Goal: Task Accomplishment & Management: Manage account settings

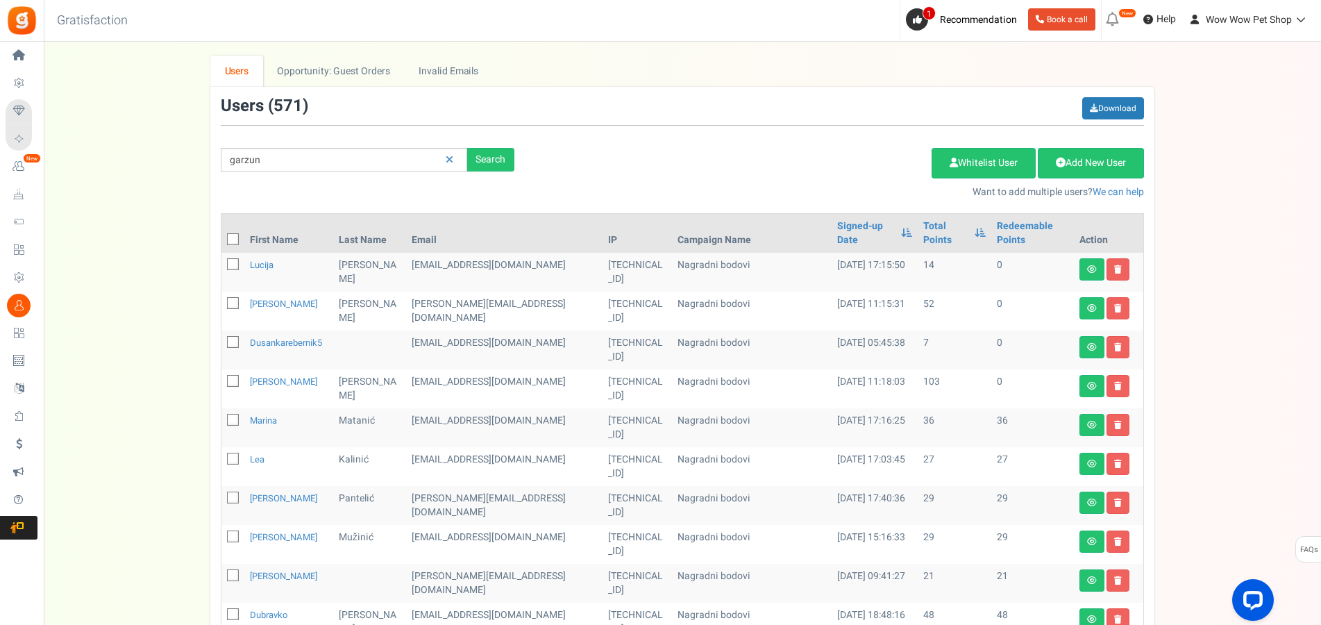
type input "garzun"
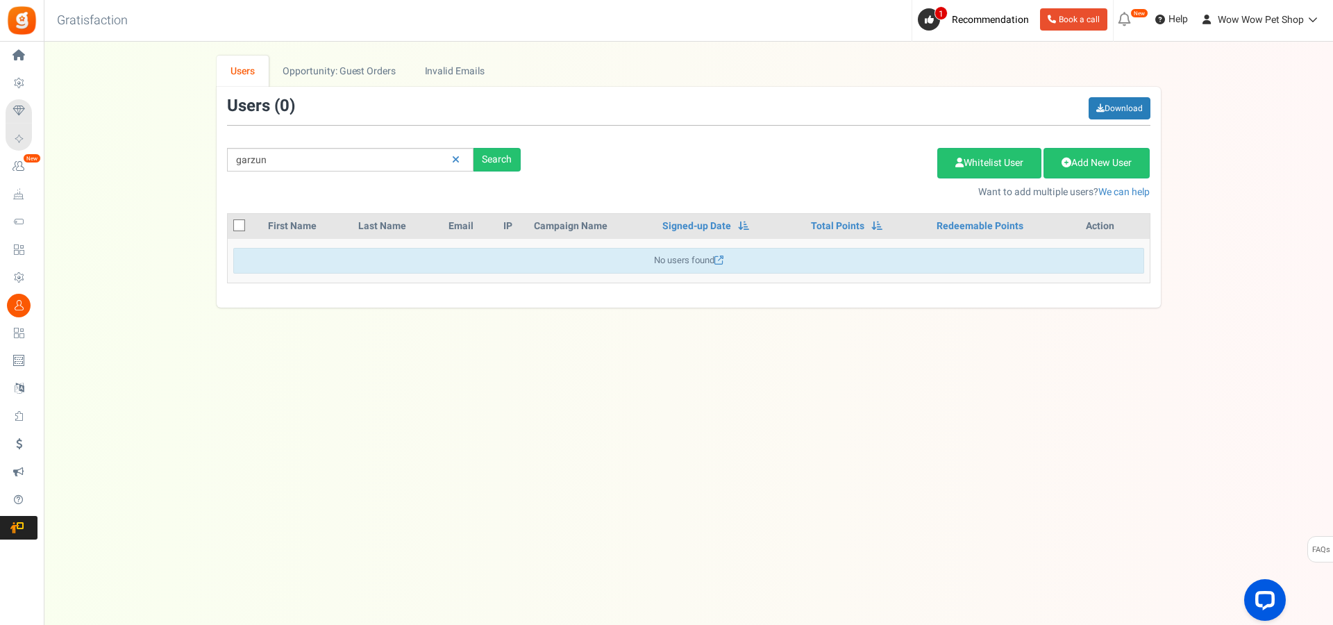
drag, startPoint x: 277, startPoint y: 159, endPoint x: 215, endPoint y: 158, distance: 61.8
click at [227, 158] on input "garzun" at bounding box center [350, 160] width 246 height 24
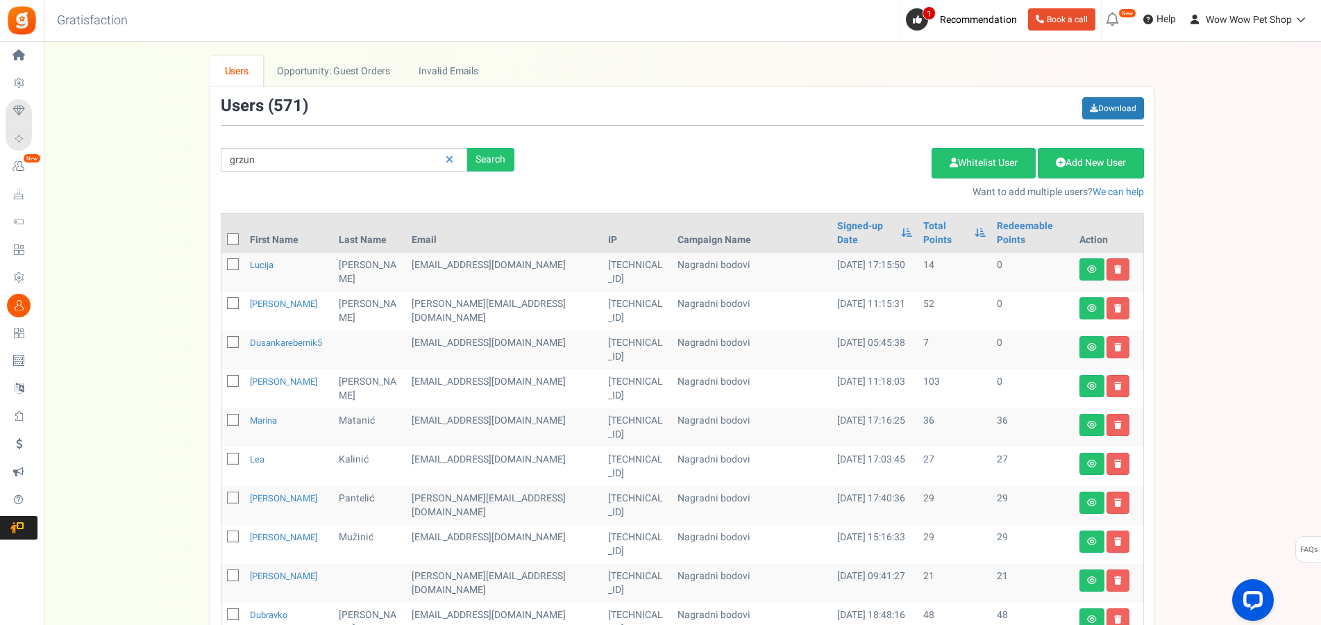
type input "grzun"
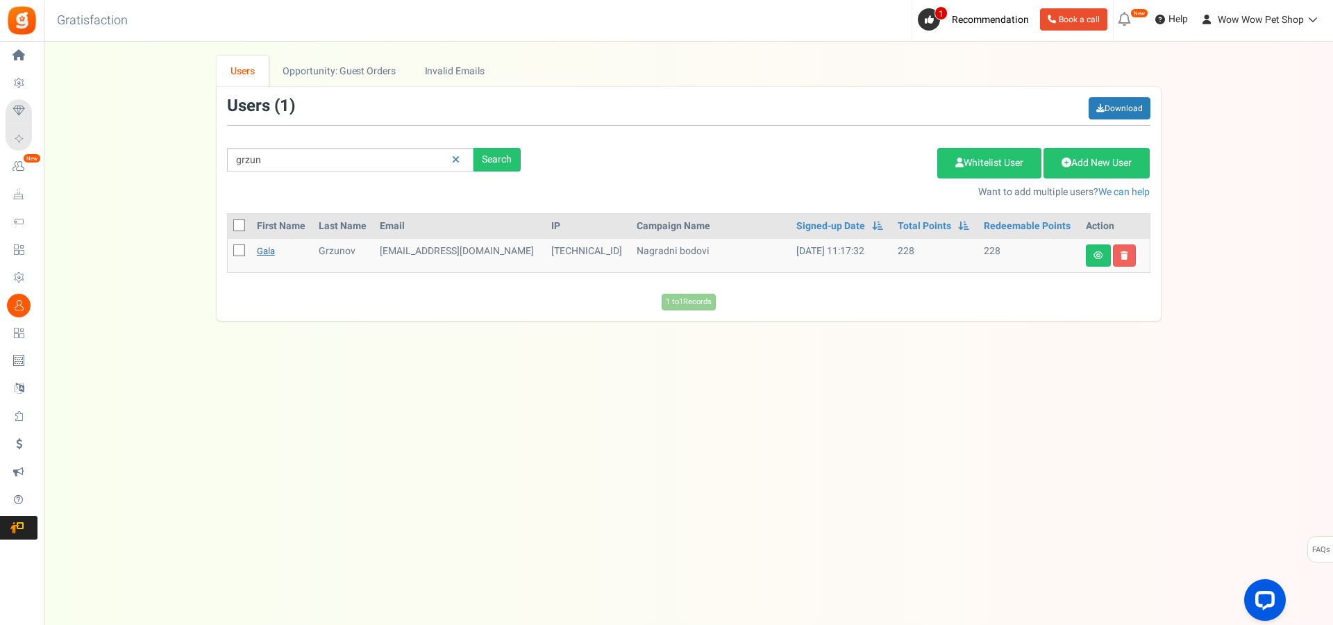
click at [269, 251] on link "Gala" at bounding box center [266, 250] width 18 height 13
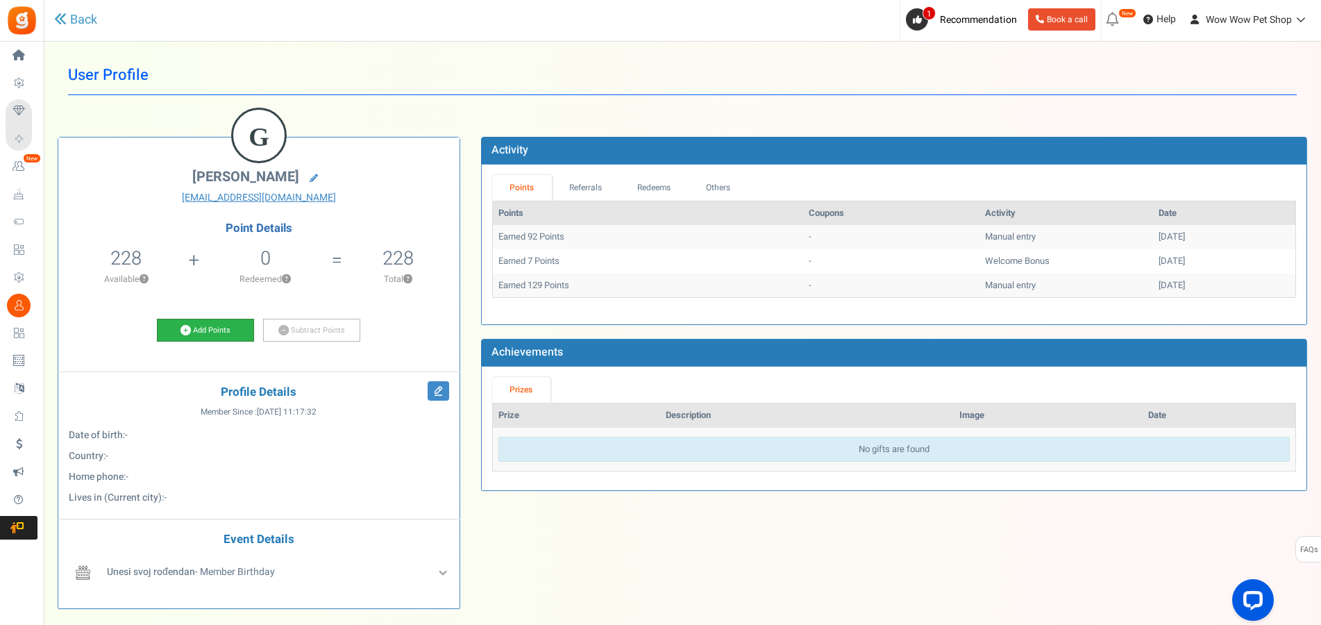
click at [213, 328] on link "Add Points" at bounding box center [205, 331] width 97 height 24
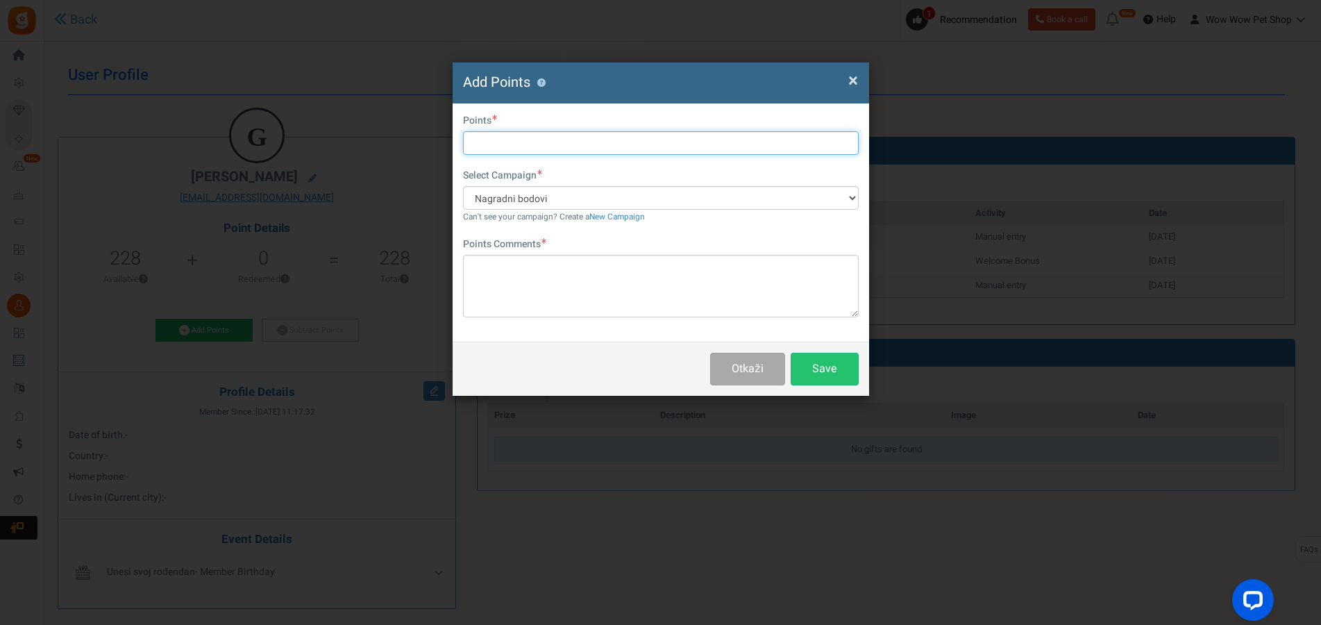
click at [494, 137] on input "text" at bounding box center [661, 143] width 396 height 24
type input "37"
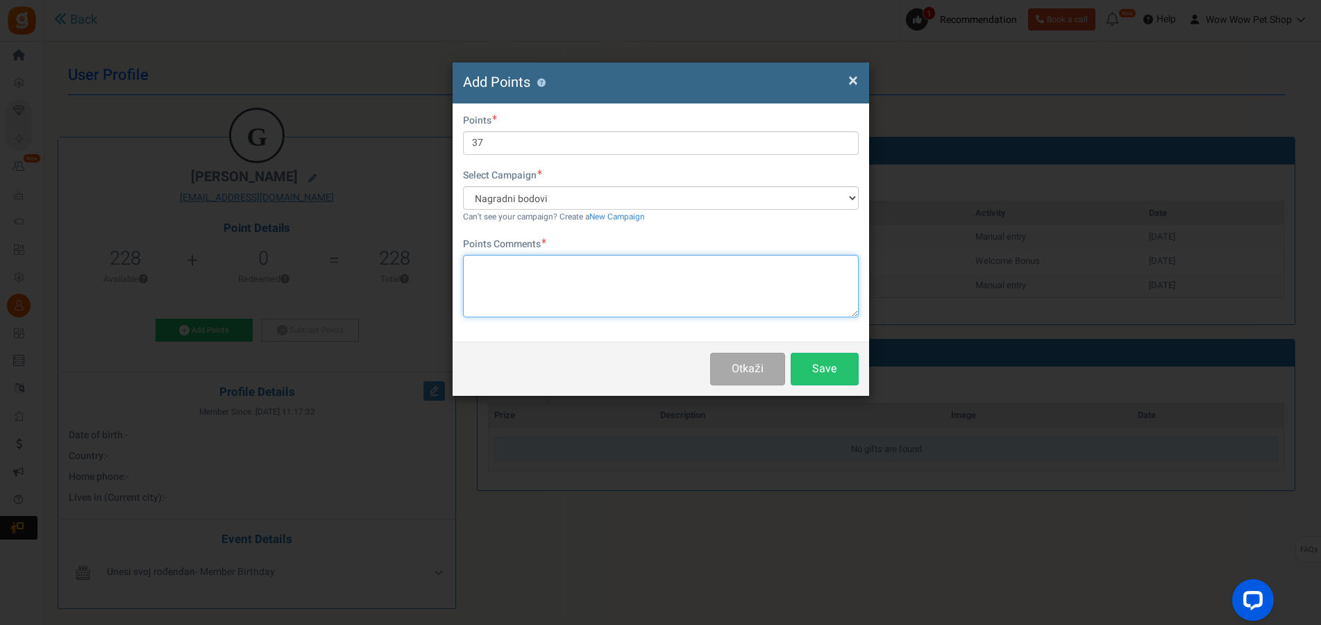
click at [551, 274] on textarea at bounding box center [661, 286] width 396 height 62
type textarea "Račun br. 1402"
click at [808, 369] on button "Save" at bounding box center [825, 369] width 68 height 33
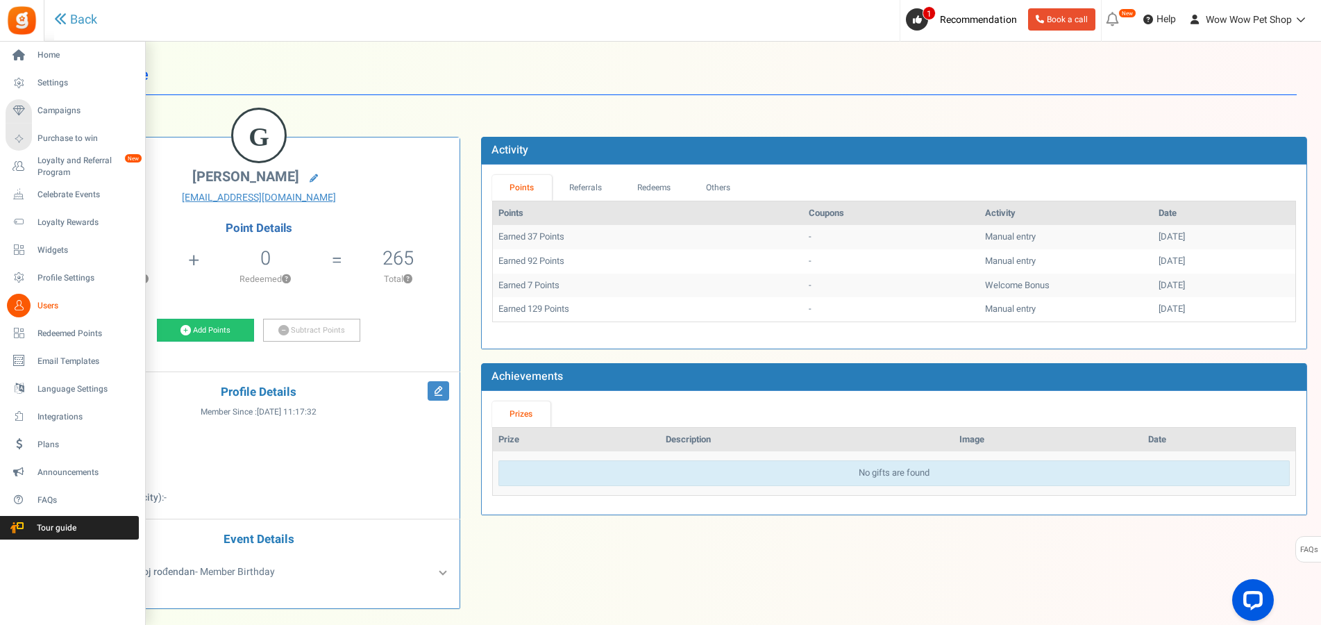
click at [31, 306] on link "Users" at bounding box center [72, 306] width 133 height 24
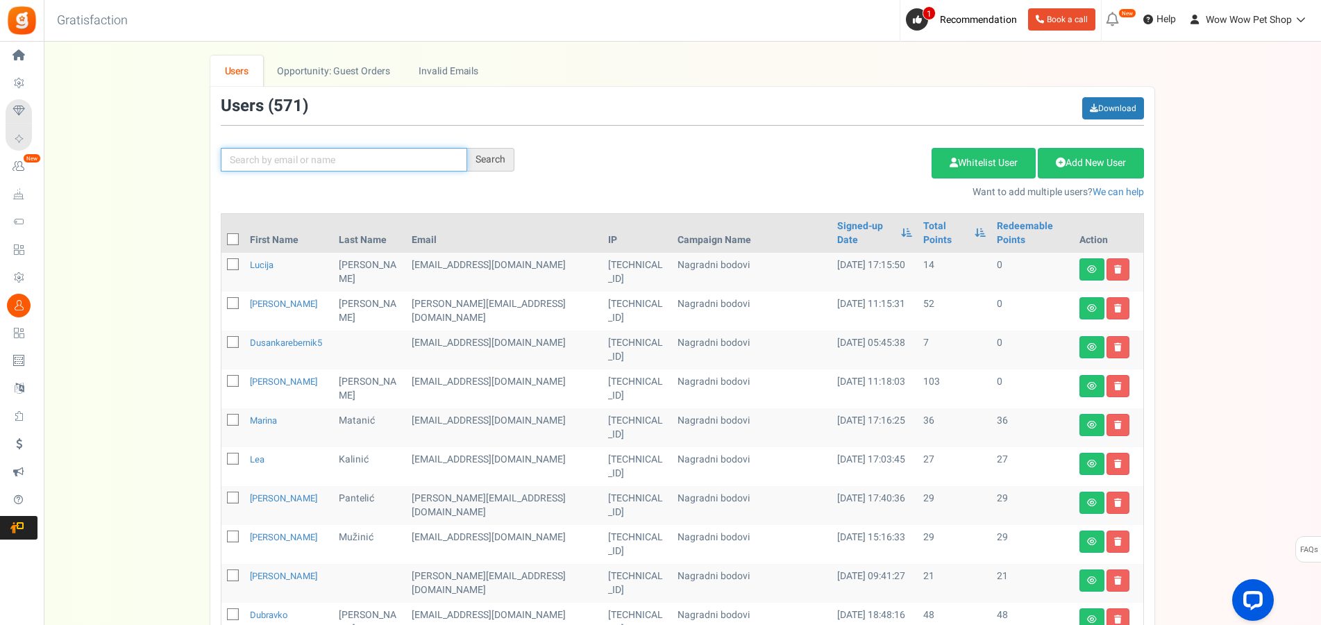
click at [314, 163] on input "text" at bounding box center [344, 160] width 246 height 24
type input "prgomet"
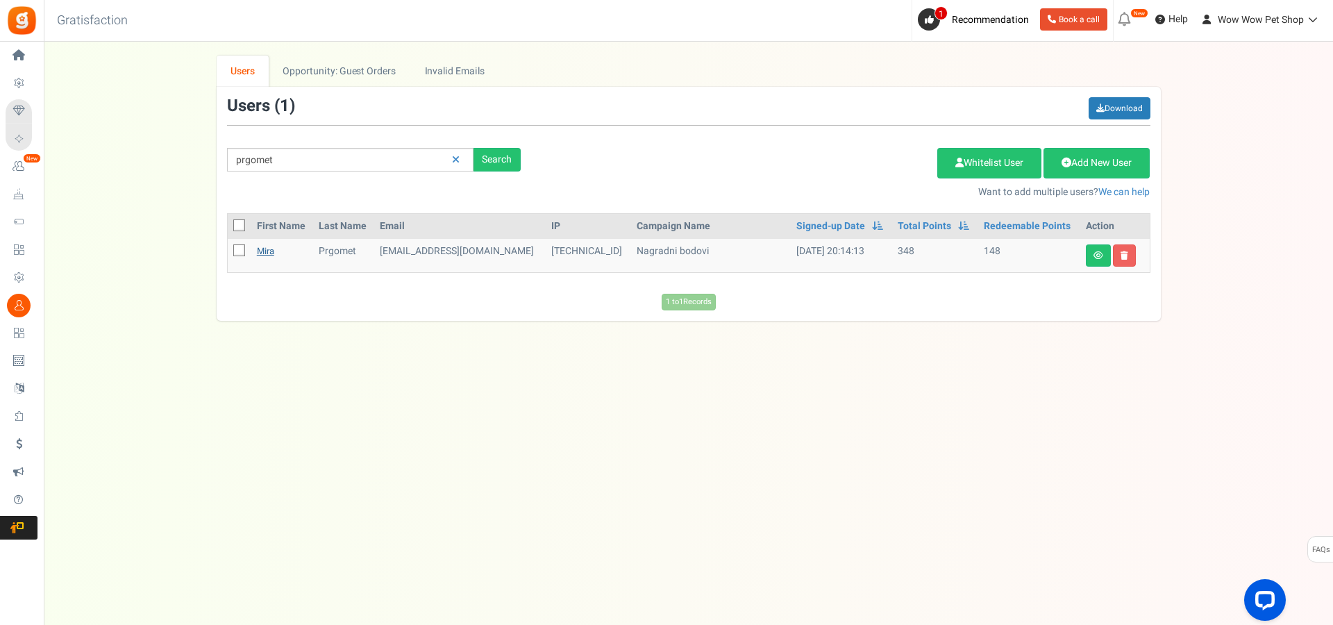
click at [261, 255] on link "Mira" at bounding box center [265, 250] width 17 height 13
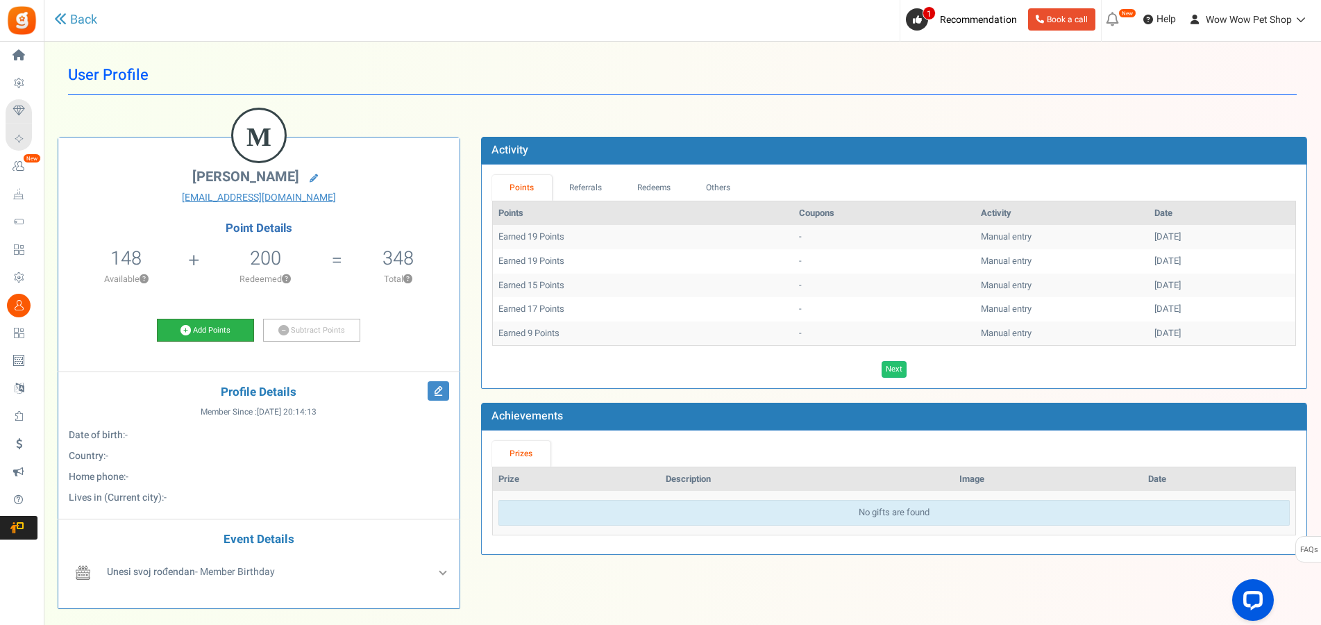
click at [224, 332] on link "Add Points" at bounding box center [205, 331] width 97 height 24
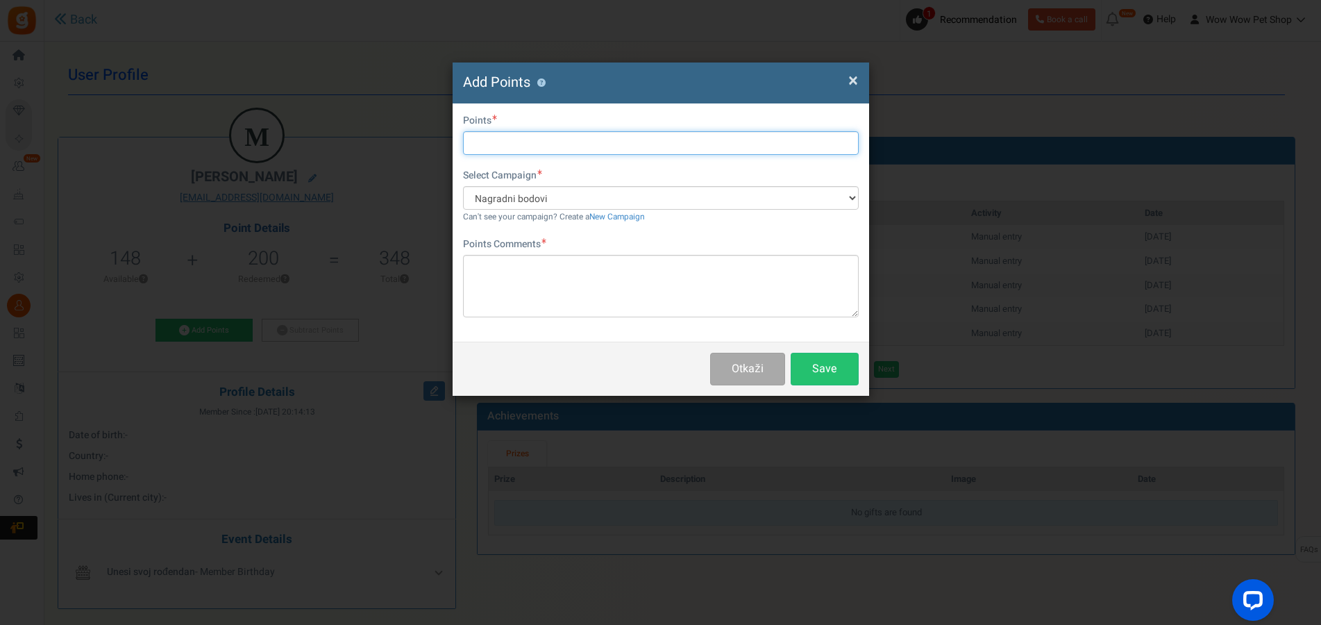
click at [497, 138] on input "text" at bounding box center [661, 143] width 396 height 24
type input "19"
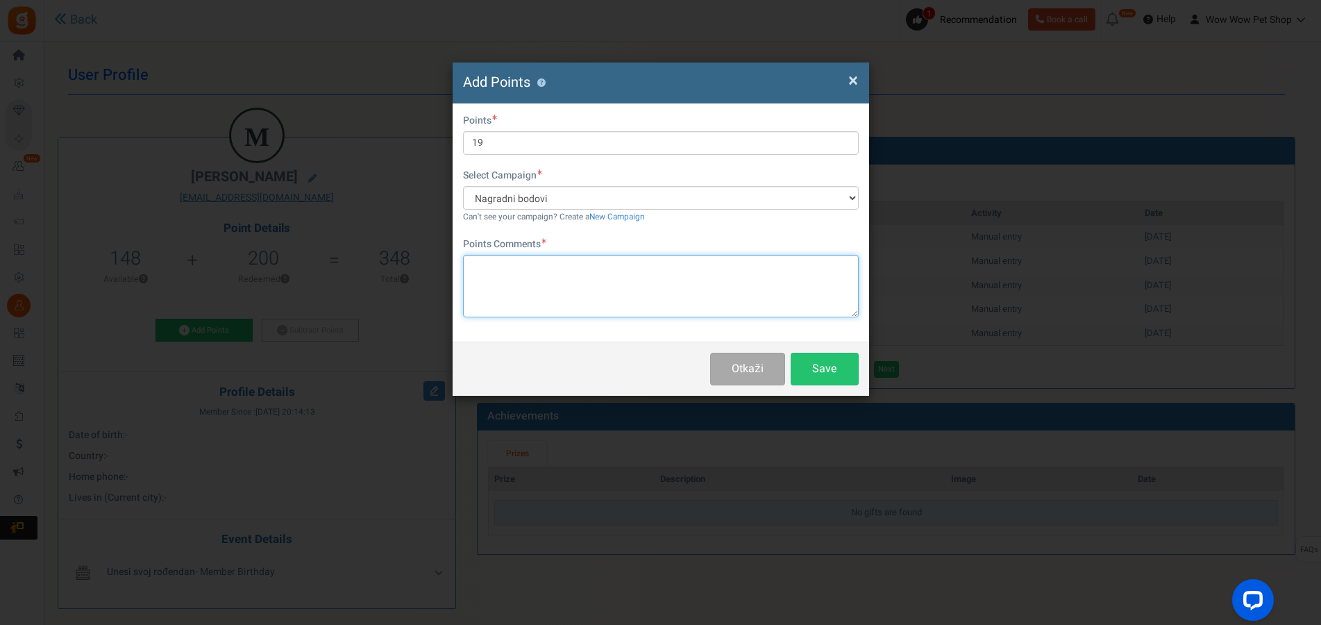
click at [587, 271] on textarea at bounding box center [661, 286] width 396 height 62
paste textarea "1403"
type textarea "Račun br. 1403"
click at [828, 380] on button "Save" at bounding box center [825, 369] width 68 height 33
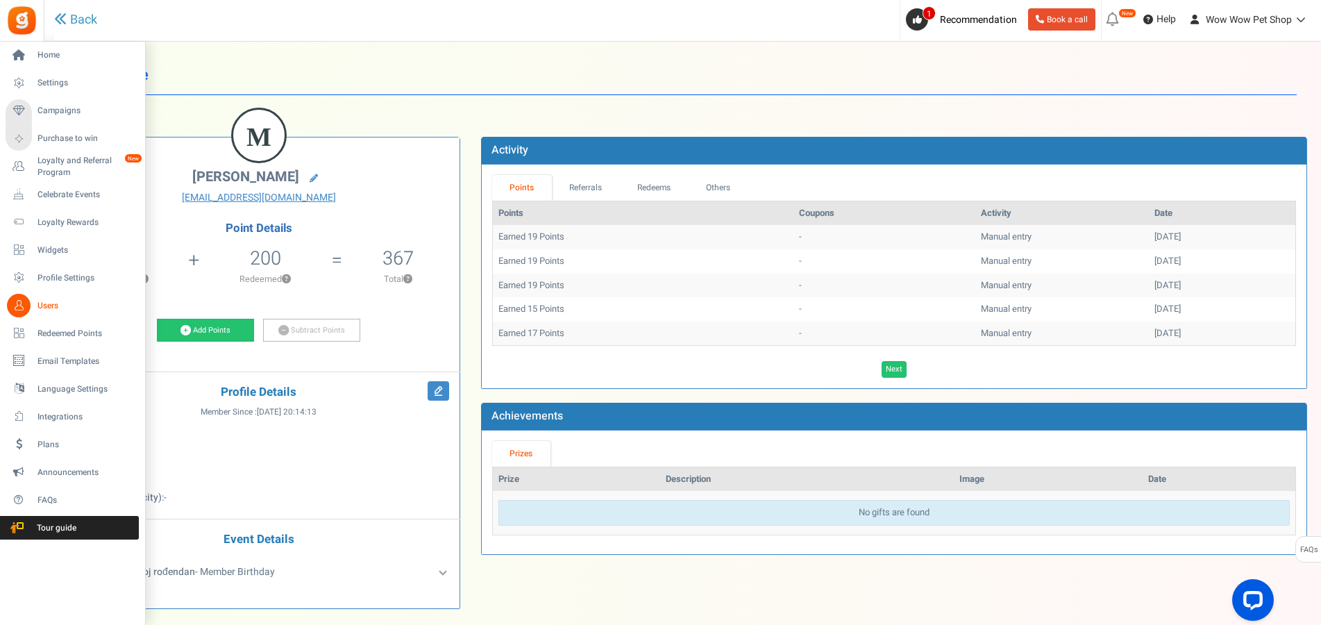
click at [20, 302] on icon at bounding box center [19, 306] width 24 height 24
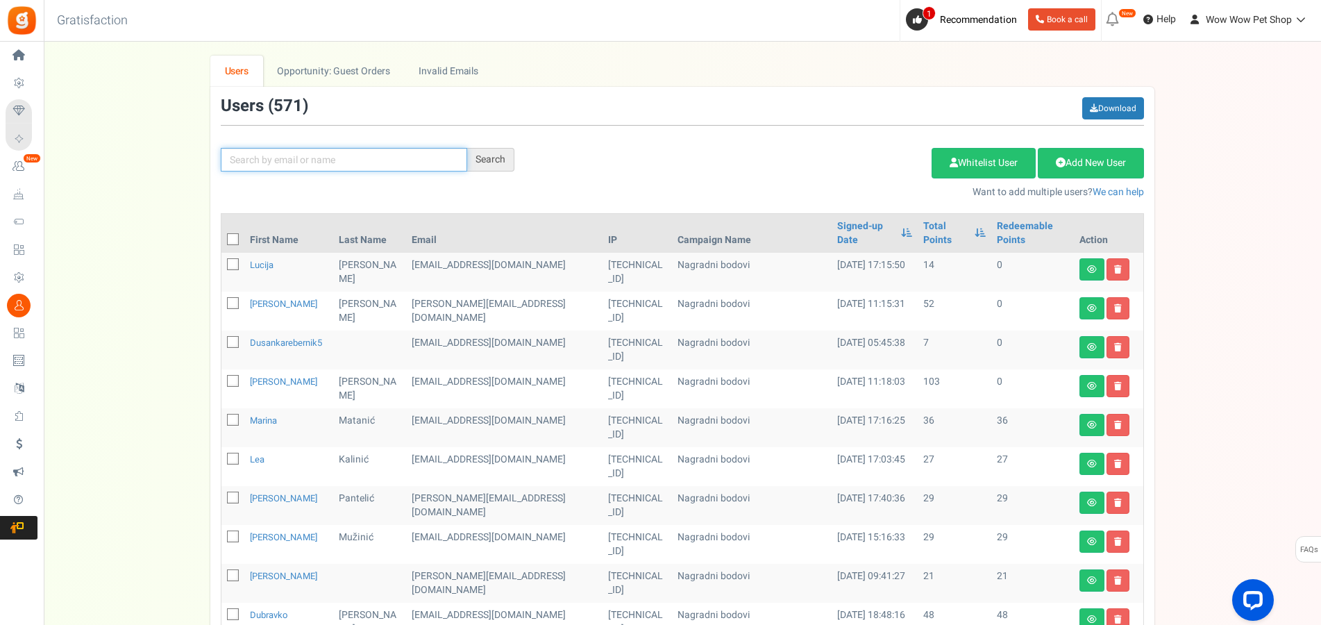
click at [329, 154] on input "text" at bounding box center [344, 160] width 246 height 24
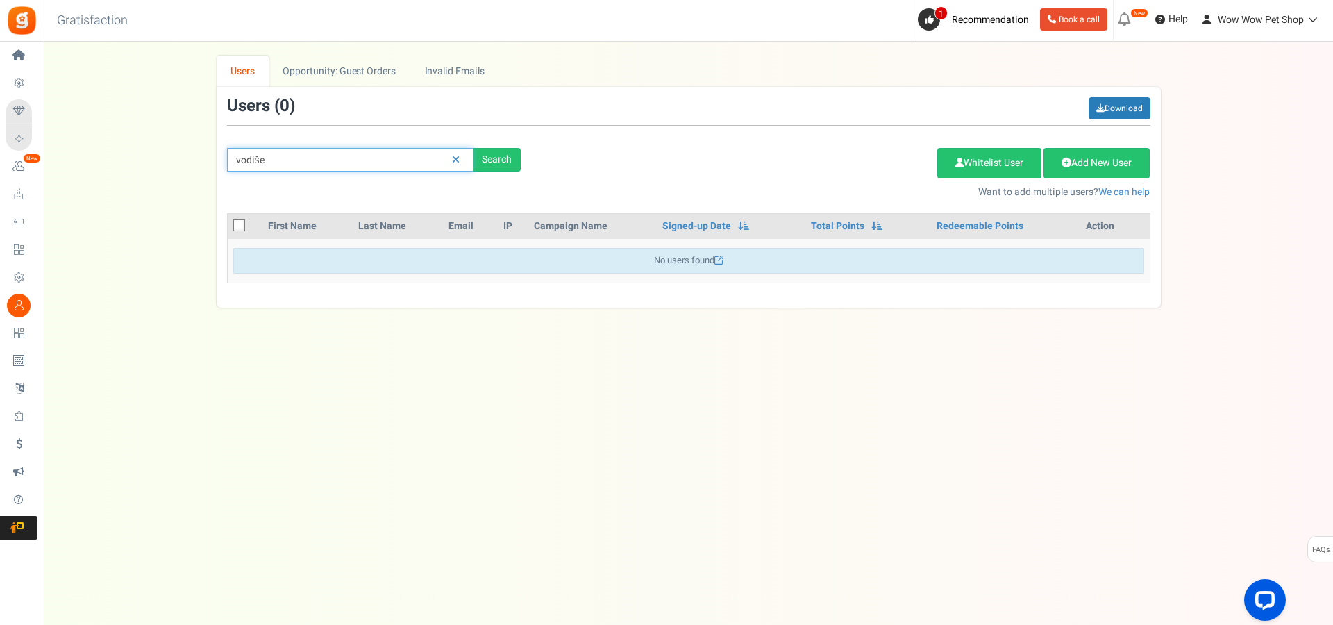
drag, startPoint x: 297, startPoint y: 155, endPoint x: 199, endPoint y: 155, distance: 97.9
click at [227, 155] on input "vodiše" at bounding box center [350, 160] width 246 height 24
type input "vido"
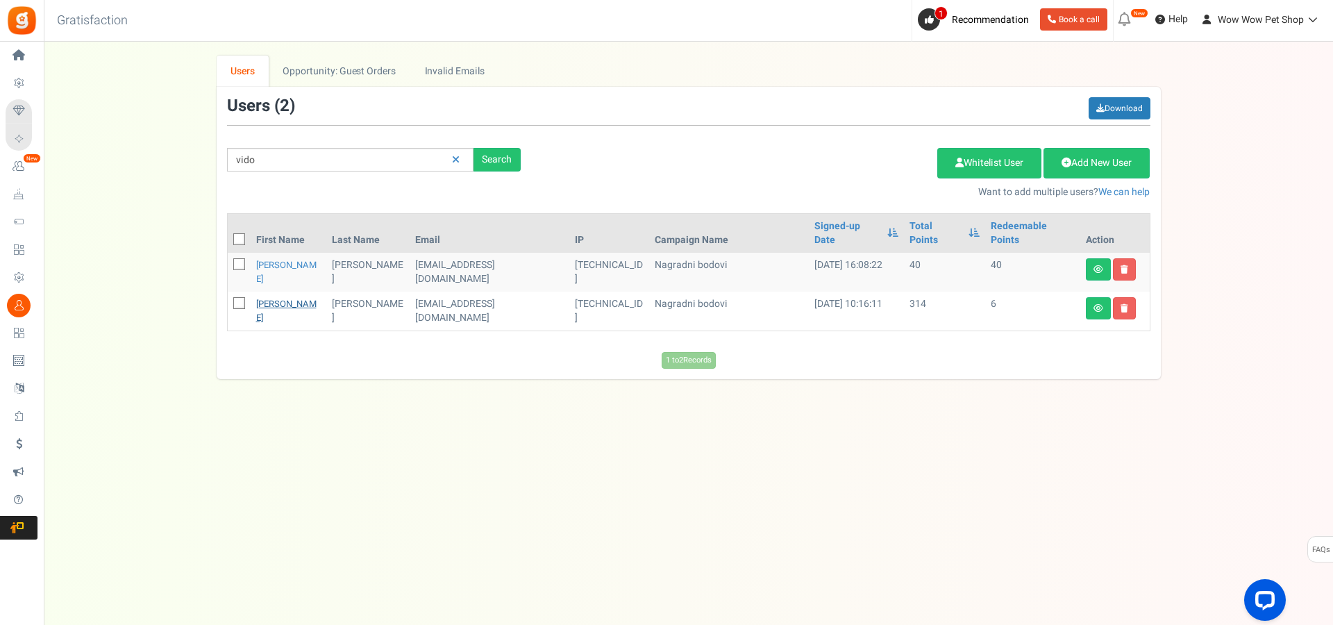
click at [275, 297] on link "[PERSON_NAME]" at bounding box center [286, 310] width 60 height 27
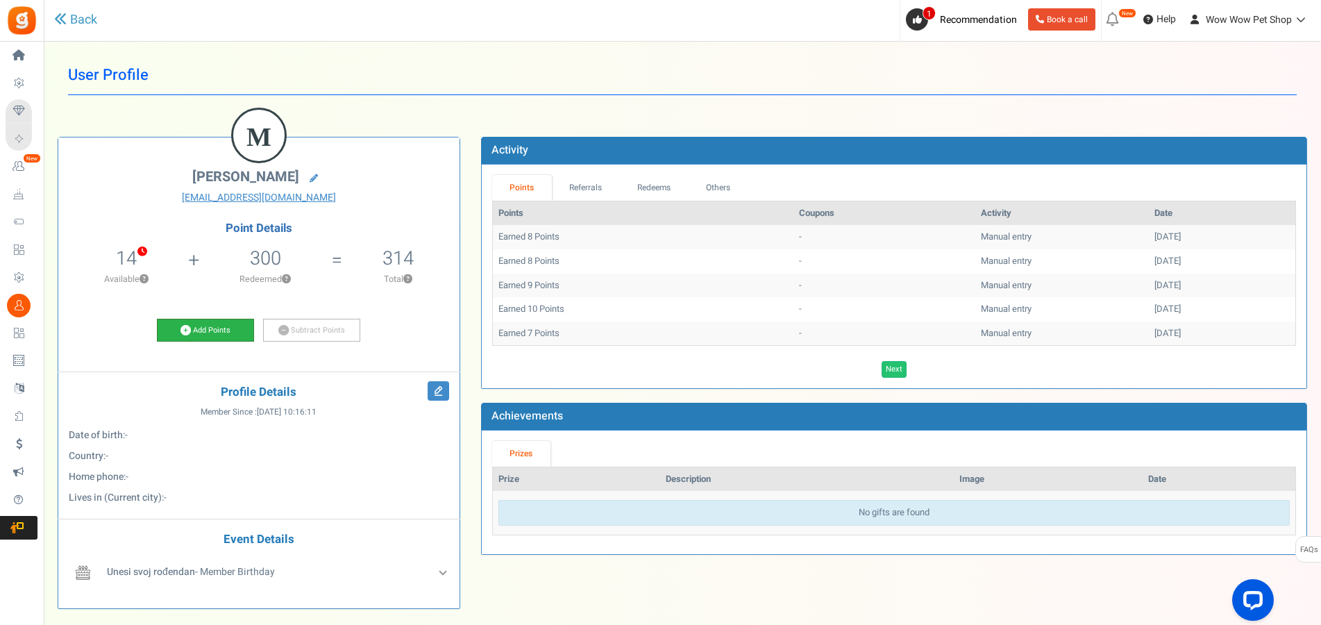
click at [222, 335] on link "Add Points" at bounding box center [205, 331] width 97 height 24
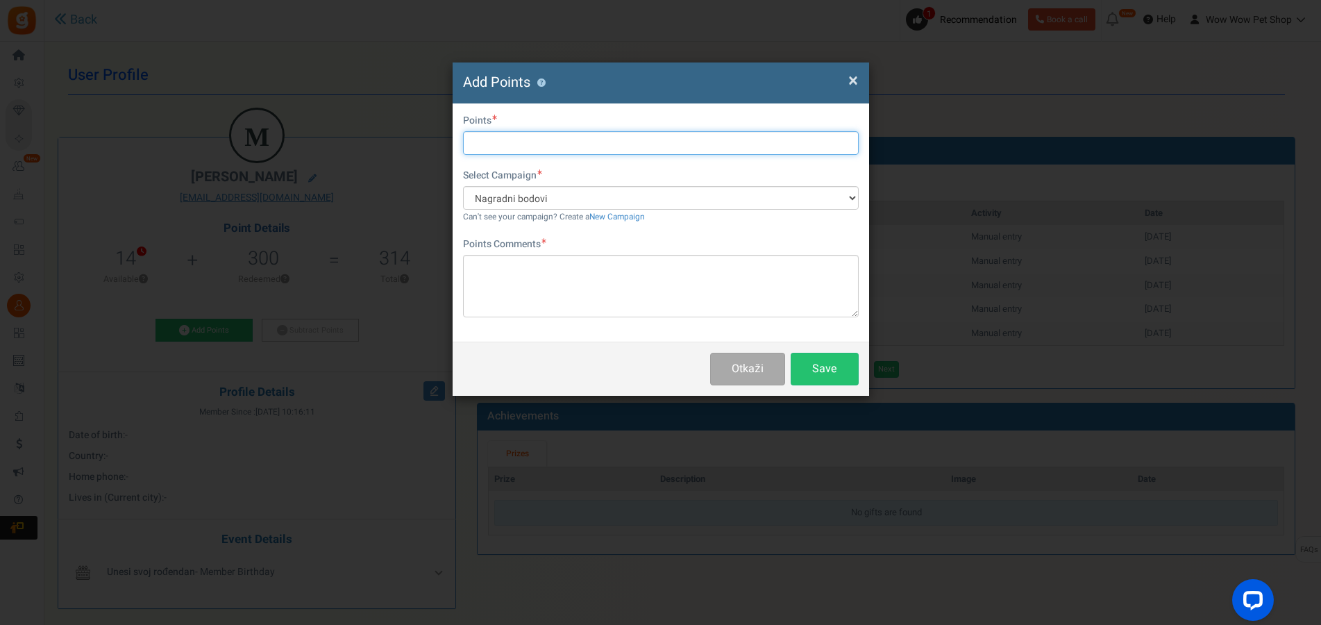
click at [482, 146] on input "text" at bounding box center [661, 143] width 396 height 24
type input "7"
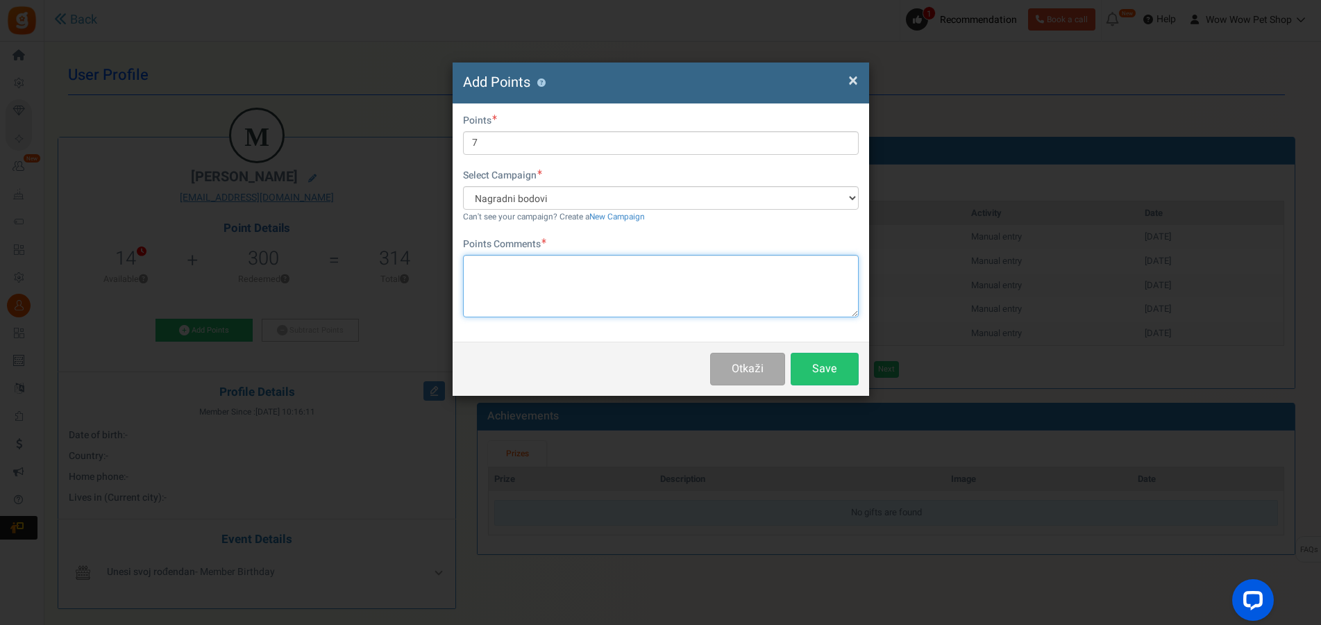
click at [551, 279] on textarea at bounding box center [661, 286] width 396 height 62
paste textarea "1404"
type textarea "Račun br. 1404"
click at [803, 368] on button "Save" at bounding box center [825, 369] width 68 height 33
